Goal: Task Accomplishment & Management: Complete application form

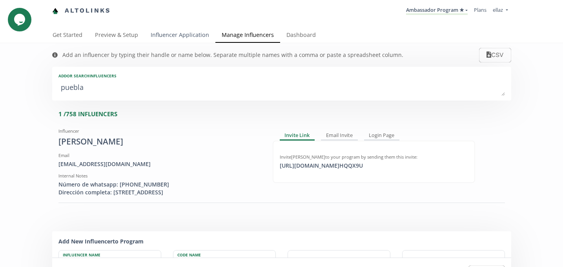
click at [186, 38] on link "Influencer Application" at bounding box center [179, 36] width 71 height 16
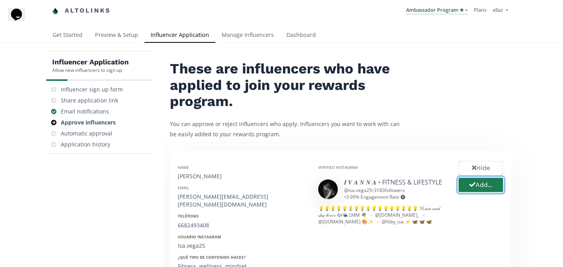
click at [478, 192] on button "Add..." at bounding box center [481, 185] width 47 height 17
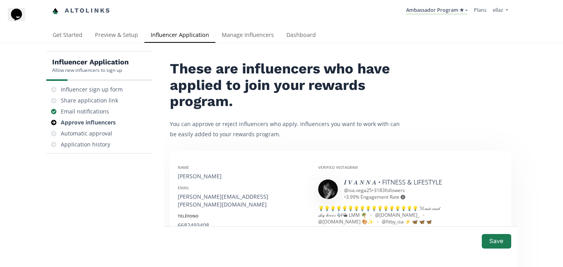
click at [199, 173] on div "[PERSON_NAME]" at bounding box center [242, 176] width 129 height 8
click at [199, 173] on div "Ivanna Vega" at bounding box center [242, 176] width 129 height 8
click at [199, 173] on div "[PERSON_NAME]" at bounding box center [242, 176] width 129 height 8
copy div "[PERSON_NAME]"
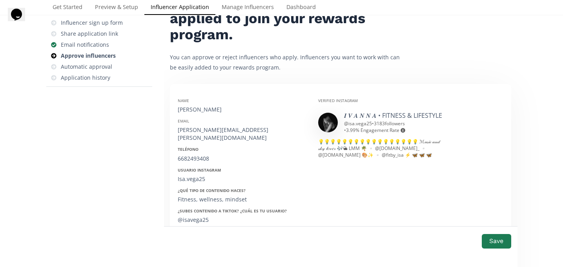
click at [200, 131] on div "[PERSON_NAME][EMAIL_ADDRESS][PERSON_NAME][DOMAIN_NAME]" at bounding box center [242, 134] width 129 height 16
copy div "[PERSON_NAME][EMAIL_ADDRESS][PERSON_NAME][DOMAIN_NAME]"
click at [196, 155] on div "6682493408" at bounding box center [242, 159] width 129 height 8
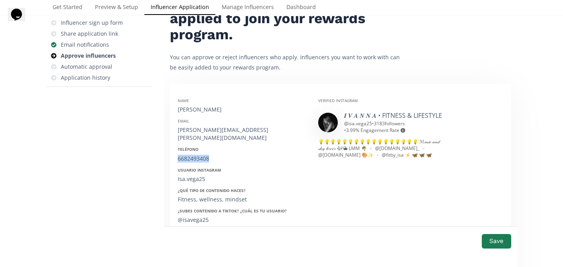
click at [196, 155] on div "6682493408" at bounding box center [242, 159] width 129 height 8
copy div "6682493408"
click at [192, 175] on div "Isa.vega25" at bounding box center [242, 179] width 129 height 8
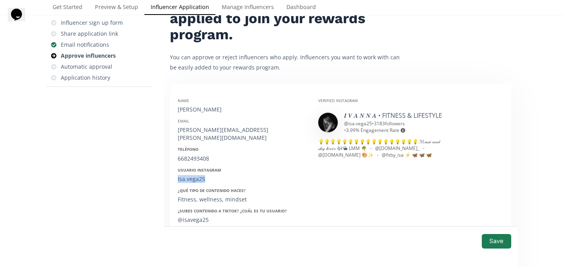
copy div "Isa.vega25"
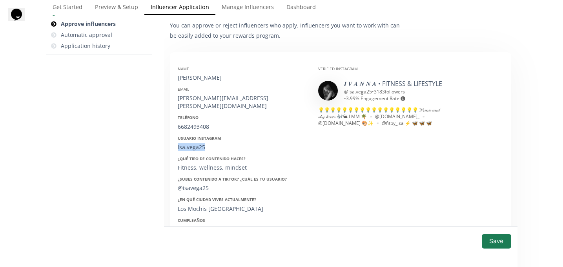
scroll to position [104, 0]
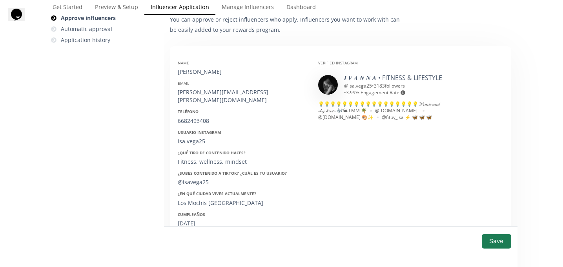
click at [191, 219] on div "25/10/1997" at bounding box center [242, 223] width 129 height 8
copy div "25/10/1997"
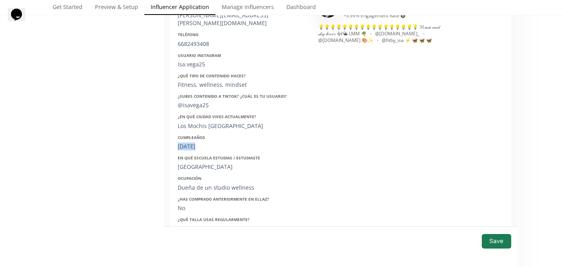
scroll to position [184, 0]
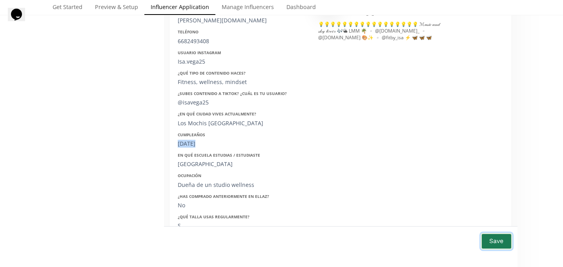
click at [492, 239] on button "Save" at bounding box center [496, 241] width 31 height 17
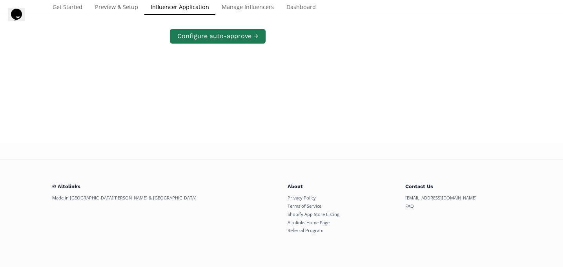
scroll to position [151, 0]
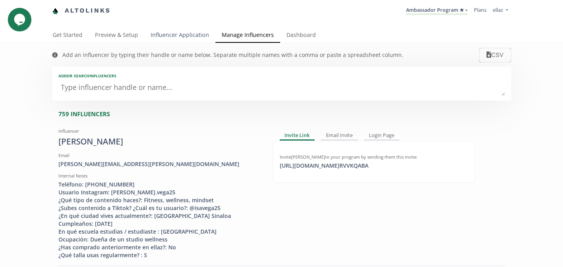
click at [176, 33] on link "Influencer Application" at bounding box center [179, 36] width 71 height 16
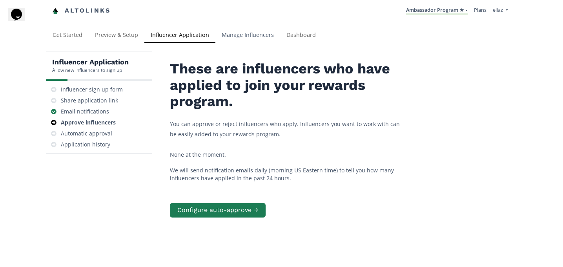
click at [254, 32] on link "Manage Influencers" at bounding box center [247, 36] width 65 height 16
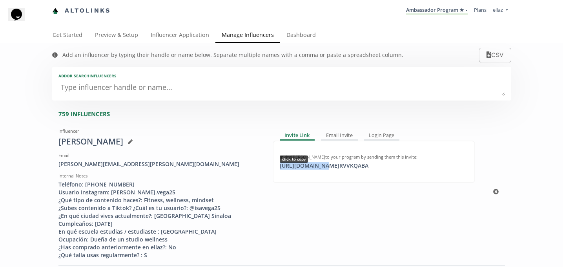
click at [319, 166] on div "https://app.altolinks.com/invite/ RVVKQABA click to copy" at bounding box center [324, 166] width 98 height 8
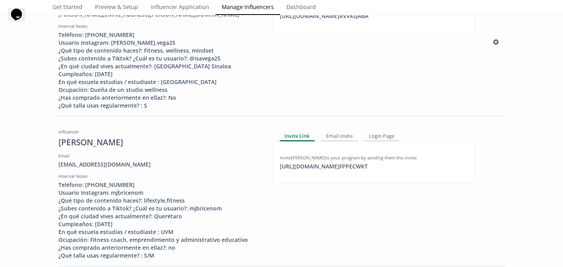
scroll to position [151, 0]
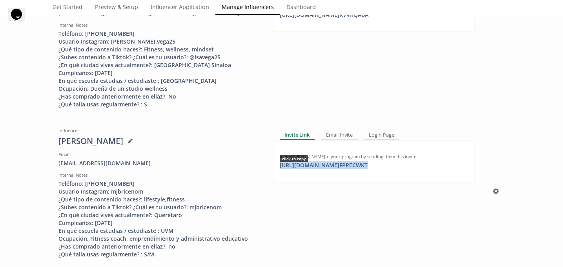
click at [307, 167] on div "https://app.altolinks.com/invite/ FPPECWKT click to copy" at bounding box center [323, 165] width 97 height 8
copy div "https://app.altolinks.com/invite/ FPPECWKT"
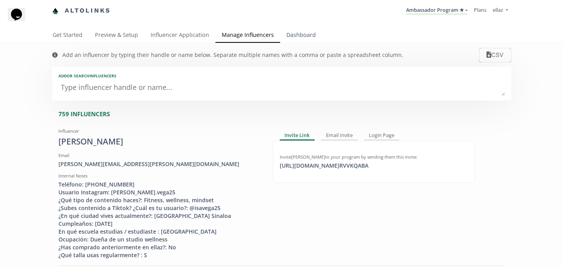
click at [297, 36] on link "Dashboard" at bounding box center [301, 36] width 42 height 16
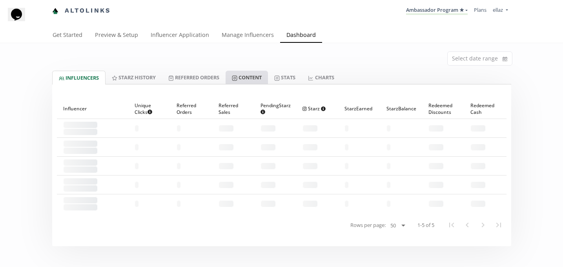
click at [263, 75] on link "Content" at bounding box center [247, 77] width 42 height 13
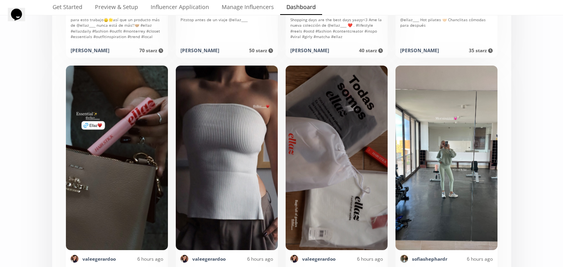
scroll to position [682, 0]
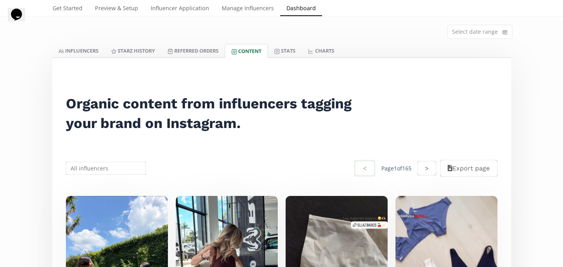
scroll to position [0, 0]
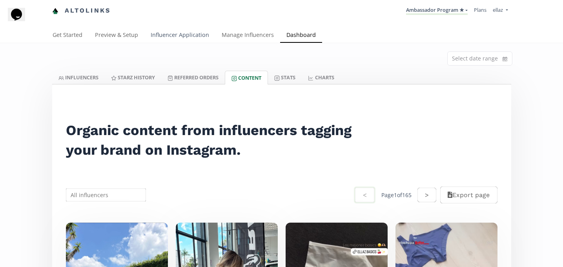
click at [183, 34] on link "Influencer Application" at bounding box center [179, 36] width 71 height 16
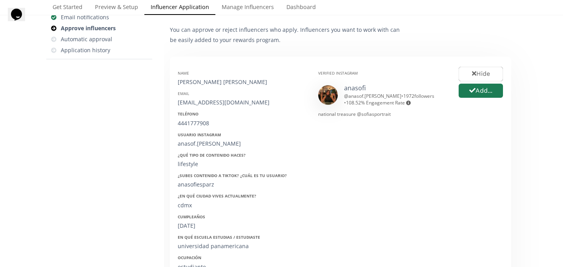
scroll to position [92, 0]
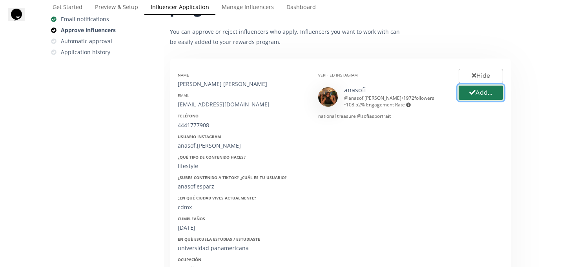
click at [491, 94] on button "Add..." at bounding box center [481, 92] width 47 height 17
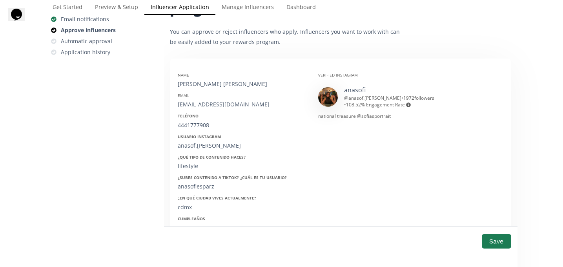
scroll to position [259, 0]
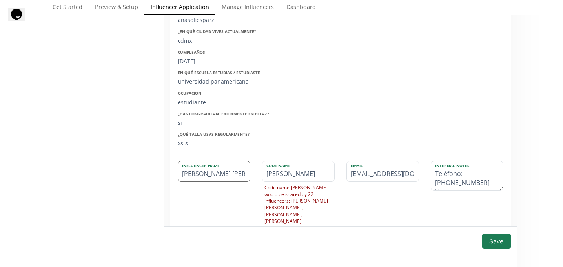
click at [183, 173] on input "[PERSON_NAME] [PERSON_NAME]" at bounding box center [214, 171] width 72 height 20
type input "na [PERSON_NAME]"
type input "NA"
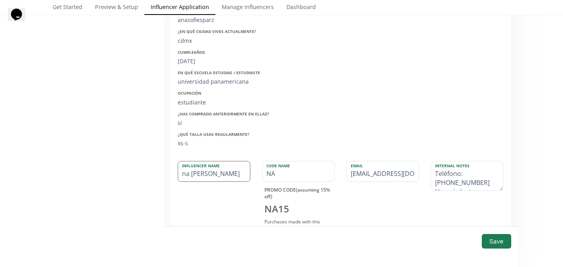
type input "[PERSON_NAME] [PERSON_NAME]"
type input "[PERSON_NAME]"
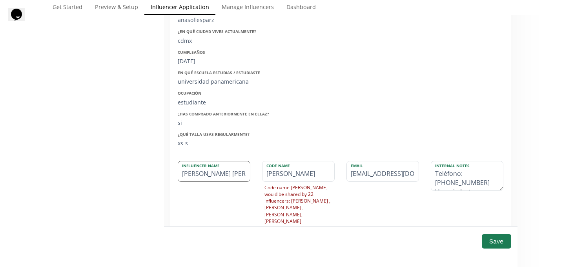
click at [199, 173] on input "[PERSON_NAME] [PERSON_NAME]" at bounding box center [214, 171] width 72 height 20
click at [215, 173] on input "[PERSON_NAME] [PERSON_NAME]" at bounding box center [214, 171] width 72 height 20
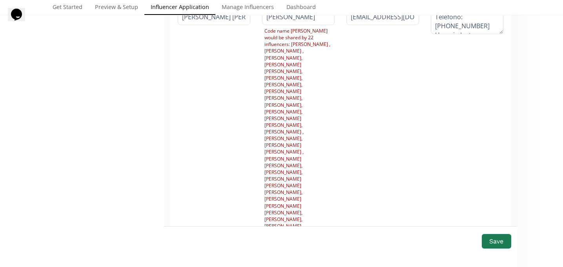
scroll to position [281, 0]
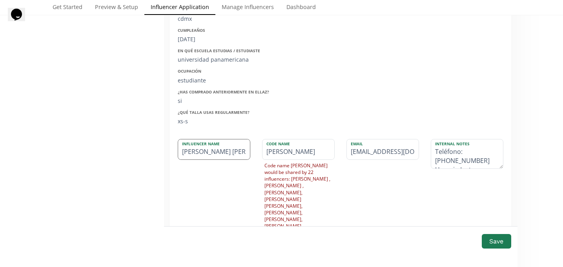
click at [208, 154] on input "[PERSON_NAME] [PERSON_NAME]" at bounding box center [214, 149] width 72 height 20
type input "[PERSON_NAME] [PERSON_NAME]"
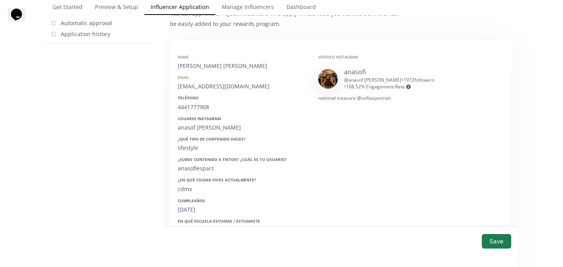
scroll to position [110, 0]
click at [196, 84] on div "[EMAIL_ADDRESS][DOMAIN_NAME]" at bounding box center [242, 87] width 129 height 8
click at [196, 84] on div "anasofiesparz@hotmail.com" at bounding box center [242, 87] width 129 height 8
copy div "anasofiesparz@hotmail.com"
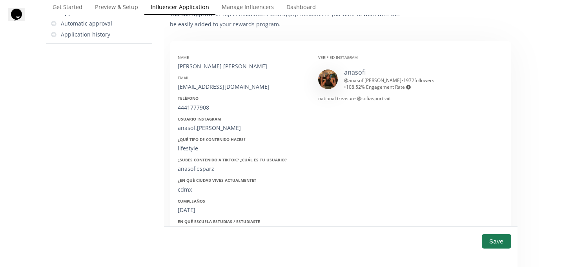
click at [182, 105] on div "4441777908" at bounding box center [242, 108] width 129 height 8
copy div "4441777908"
click at [192, 129] on div "anasof.esparza" at bounding box center [242, 128] width 129 height 8
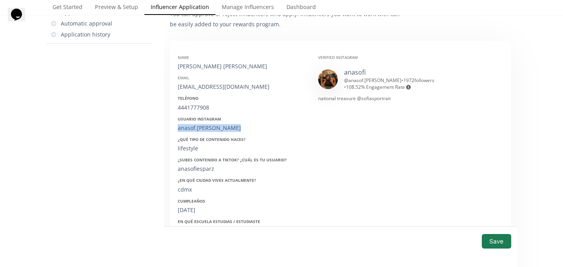
click at [192, 129] on div "anasof.esparza" at bounding box center [242, 128] width 129 height 8
copy div "anasof.esparza"
click at [194, 209] on div "07/03/2003" at bounding box center [242, 210] width 129 height 8
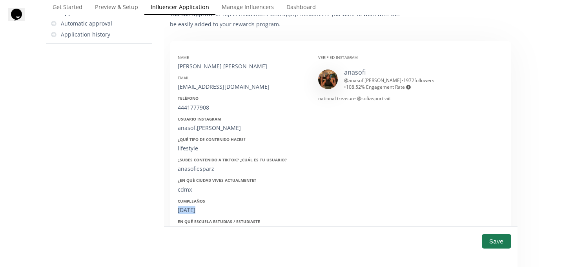
copy div "07/03/2003"
click at [484, 240] on button "Save" at bounding box center [496, 241] width 31 height 17
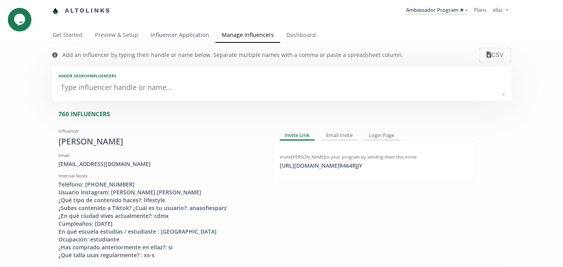
click at [185, 36] on link "Influencer Application" at bounding box center [179, 36] width 71 height 16
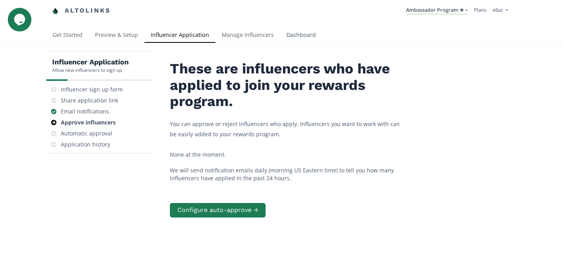
click at [296, 40] on link "Dashboard" at bounding box center [301, 36] width 42 height 16
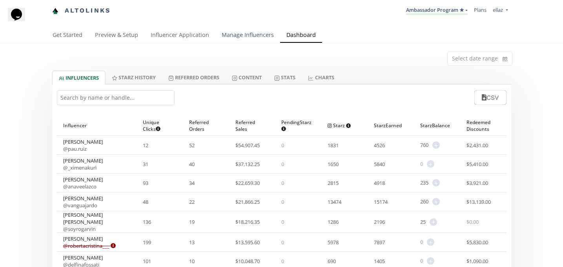
click at [235, 33] on link "Manage Influencers" at bounding box center [247, 36] width 65 height 16
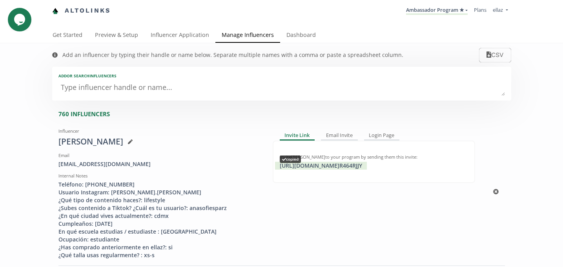
click at [336, 169] on div "https://app.altolinks.com/invite/ R464RJJY copied" at bounding box center [321, 166] width 92 height 8
click at [451, 7] on link "Ambassador Program ★" at bounding box center [437, 10] width 62 height 9
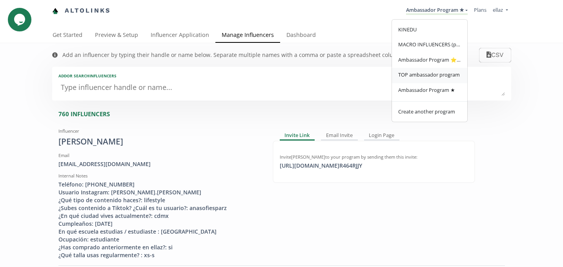
click at [431, 75] on span "TOP ambassador program" at bounding box center [429, 74] width 62 height 7
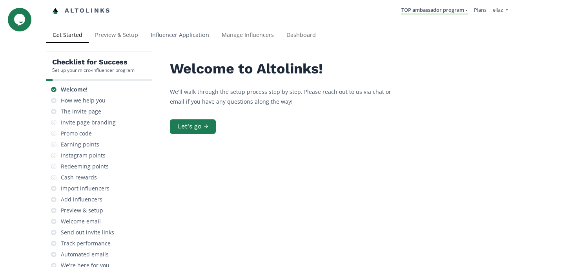
click at [170, 33] on link "Influencer Application" at bounding box center [179, 36] width 71 height 16
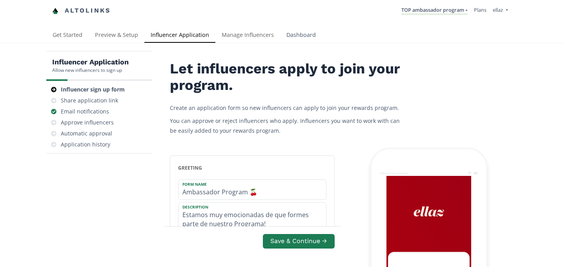
click at [294, 32] on link "Dashboard" at bounding box center [301, 36] width 42 height 16
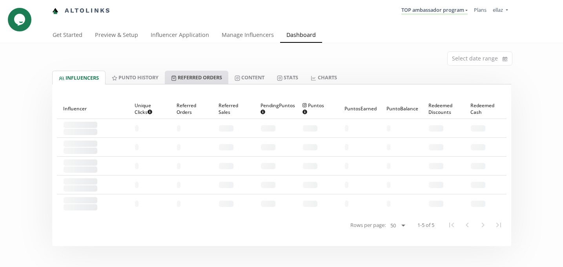
click at [206, 77] on link "Referred Orders" at bounding box center [197, 77] width 64 height 13
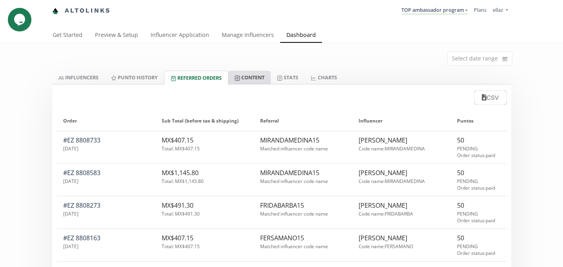
click at [253, 84] on link "Content" at bounding box center [249, 77] width 42 height 13
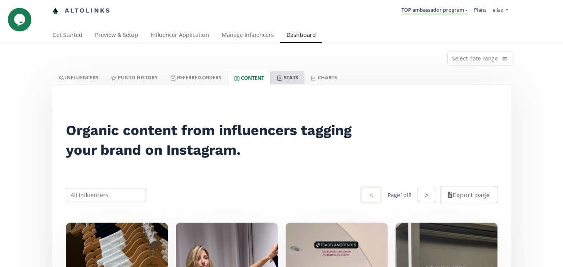
click at [290, 81] on link "Stats" at bounding box center [288, 77] width 34 height 13
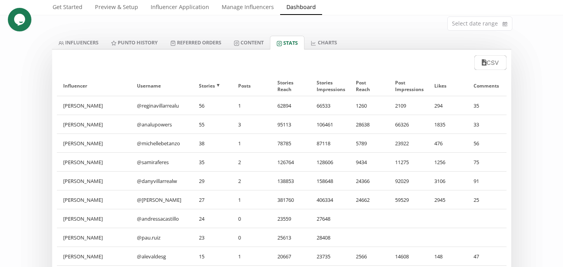
scroll to position [36, 0]
click at [249, 40] on link "Content" at bounding box center [249, 41] width 42 height 13
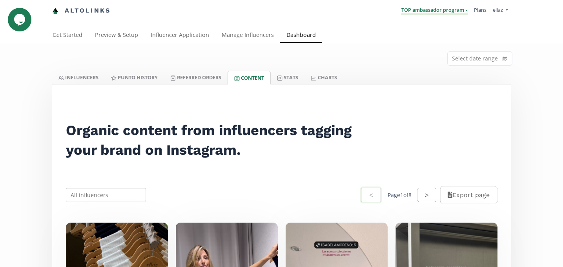
click at [414, 11] on link "TOP ambassador program" at bounding box center [434, 10] width 66 height 9
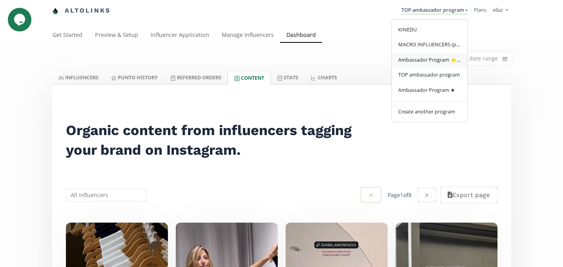
click at [440, 64] on link "Ambassador Program ⭐️⭐️" at bounding box center [429, 60] width 75 height 15
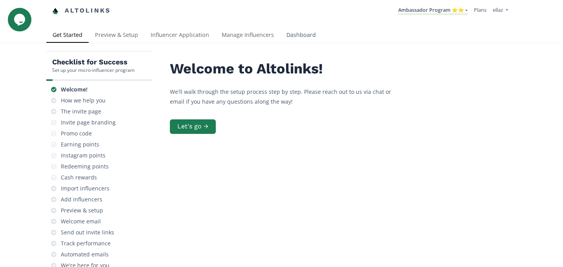
click at [308, 29] on link "Dashboard" at bounding box center [301, 36] width 42 height 16
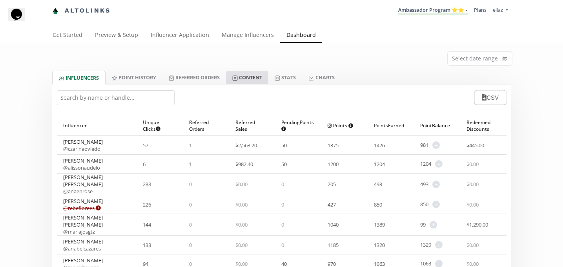
click at [244, 75] on link "Content" at bounding box center [247, 77] width 42 height 13
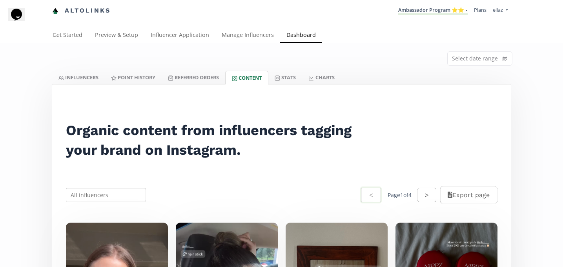
click at [431, 16] on li "Ambassador Program ⭐️⭐️ KINEDU MACRO INFLUENCERS (prog ventas) Ambassador Progr…" at bounding box center [433, 10] width 76 height 15
click at [435, 6] on link "Ambassador Program ⭐️⭐️" at bounding box center [432, 10] width 69 height 9
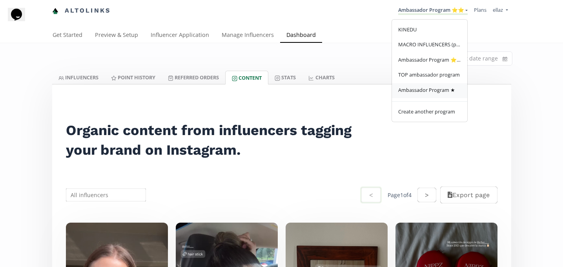
click at [443, 90] on span "Ambassador Program ★" at bounding box center [426, 89] width 57 height 7
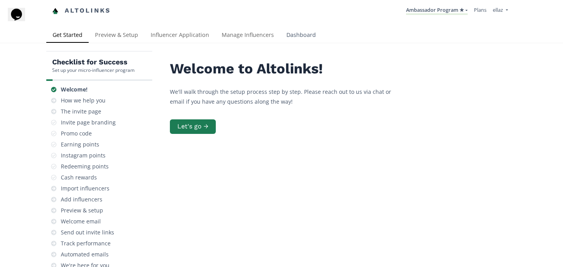
click at [305, 36] on link "Dashboard" at bounding box center [301, 36] width 42 height 16
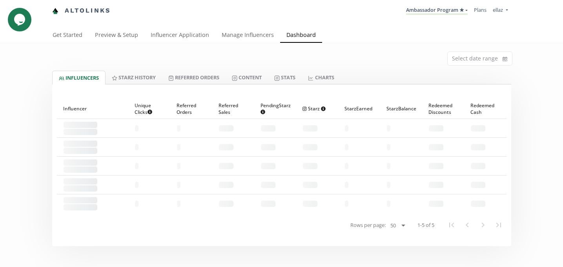
click at [254, 86] on div at bounding box center [281, 88] width 459 height 9
click at [255, 81] on link "Content" at bounding box center [247, 77] width 42 height 13
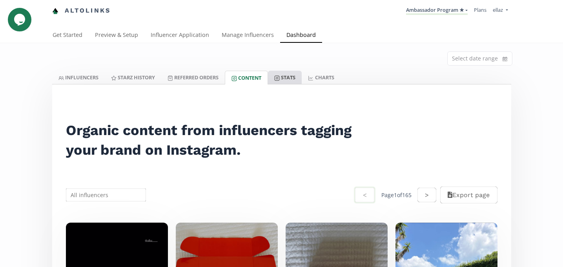
click at [287, 82] on link "Stats" at bounding box center [285, 77] width 34 height 13
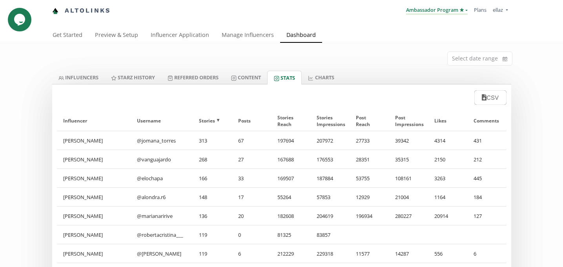
click at [457, 13] on link "Ambassador Program ★" at bounding box center [437, 10] width 62 height 9
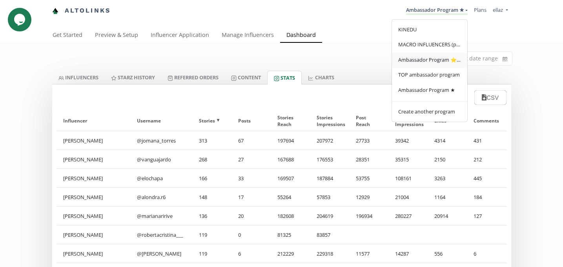
click at [442, 63] on span "Ambassador Program ⭐️⭐️" at bounding box center [429, 59] width 63 height 7
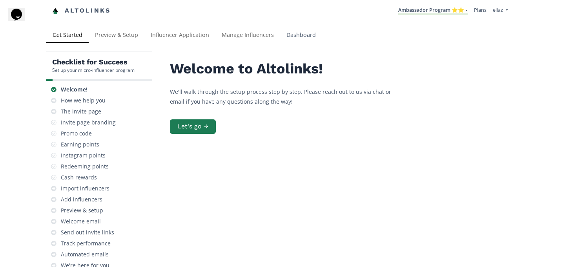
click at [283, 37] on link "Dashboard" at bounding box center [301, 36] width 42 height 16
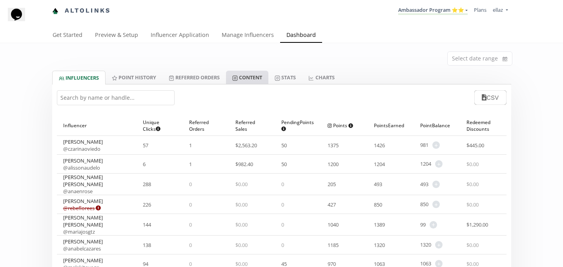
click at [261, 77] on link "Content" at bounding box center [247, 77] width 42 height 13
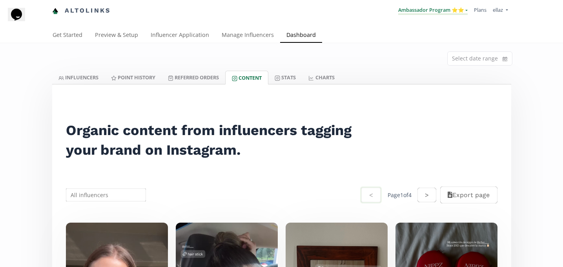
click at [426, 10] on link "Ambassador Program ⭐️⭐️" at bounding box center [432, 10] width 69 height 9
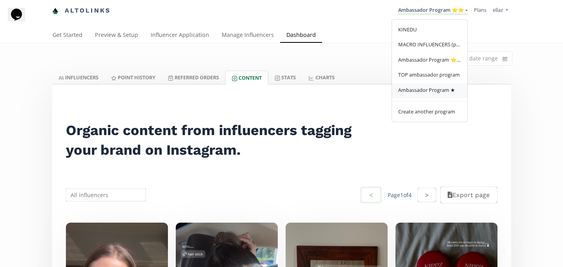
click at [432, 89] on span "Ambassador Program ★" at bounding box center [426, 89] width 57 height 7
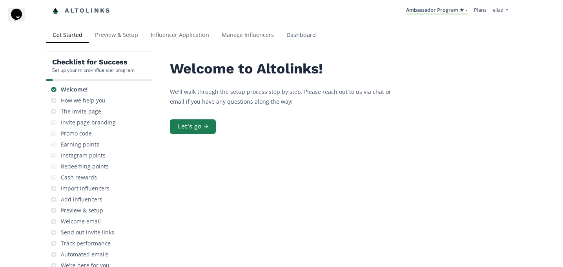
click at [293, 38] on link "Dashboard" at bounding box center [301, 36] width 42 height 16
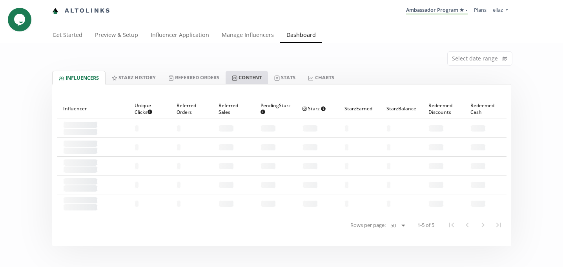
click at [250, 83] on link "Content" at bounding box center [247, 77] width 42 height 13
